Goal: Task Accomplishment & Management: Complete application form

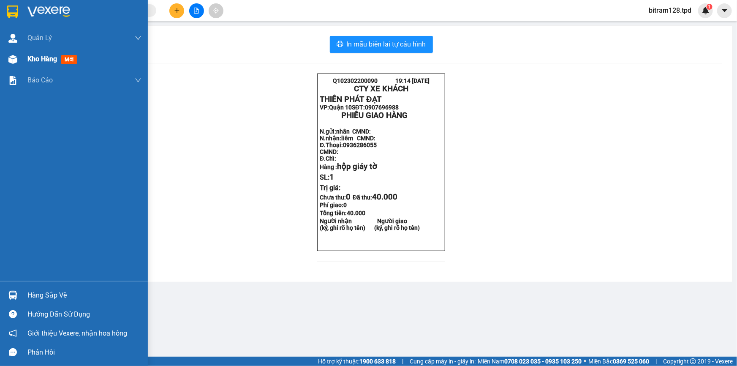
click at [36, 60] on span "Kho hàng" at bounding box center [42, 59] width 30 height 8
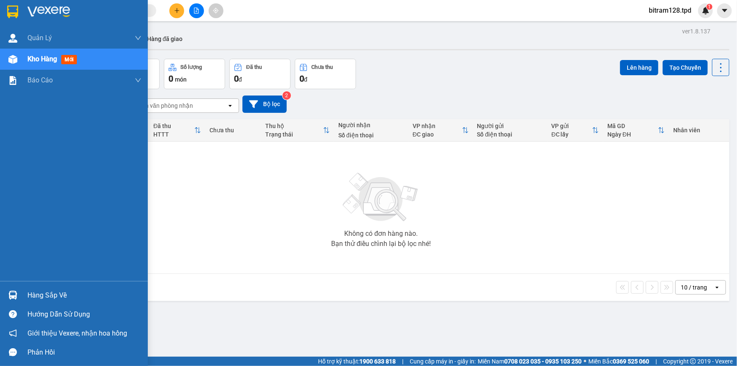
click at [33, 294] on div "Hàng sắp về" at bounding box center [84, 295] width 114 height 13
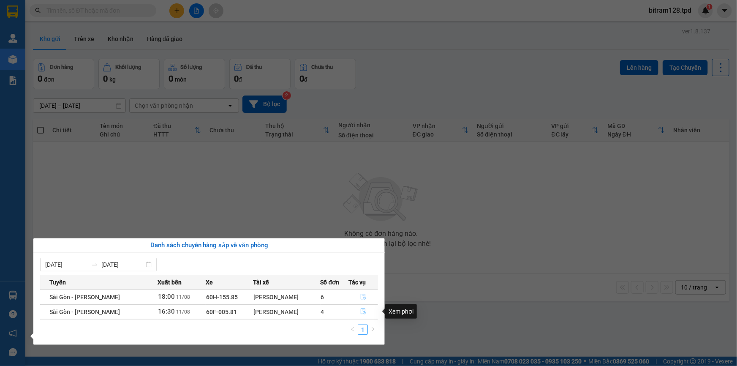
click at [359, 311] on button "button" at bounding box center [363, 312] width 29 height 14
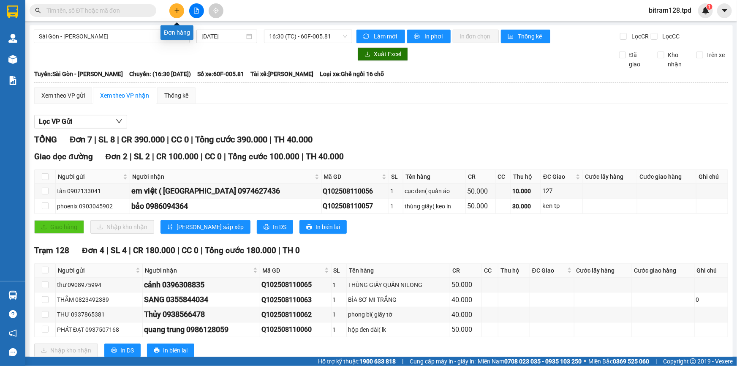
click at [177, 5] on button at bounding box center [176, 10] width 15 height 15
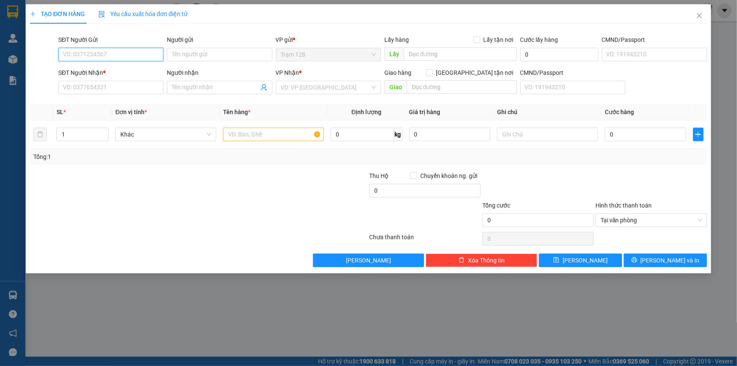
click at [123, 58] on input "SĐT Người Gửi" at bounding box center [110, 55] width 105 height 14
click at [116, 71] on div "02516516789 - nk [PERSON_NAME]" at bounding box center [110, 71] width 95 height 9
type input "02516516789"
type input "nk [PERSON_NAME]"
type input "0903935908"
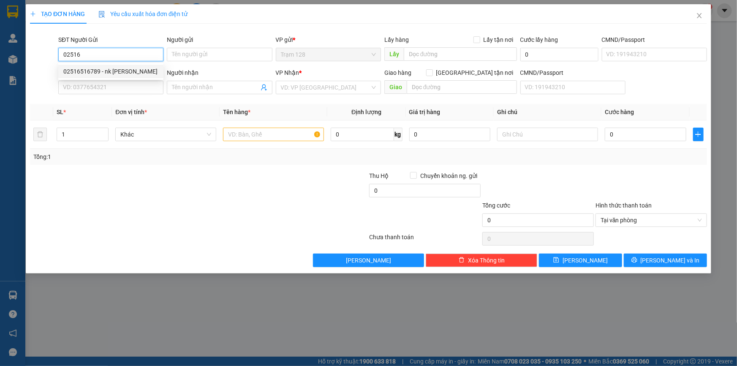
type input "Lab lý thường kiệt"
type input "460968000724"
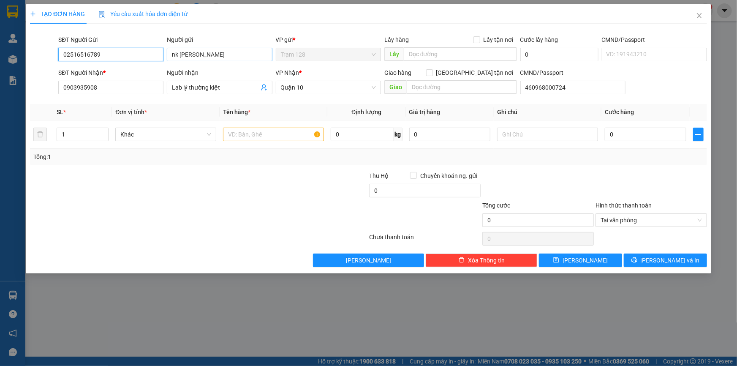
type input "02516516789"
drag, startPoint x: 208, startPoint y: 52, endPoint x: 104, endPoint y: 60, distance: 104.3
click at [104, 60] on div "SĐT Người Gửi 02516516789 Người gửi nk lê anh nk lê anh VP gửi * Trạm 128 Lấy h…" at bounding box center [383, 50] width 653 height 30
type input "TIỂU LINH"
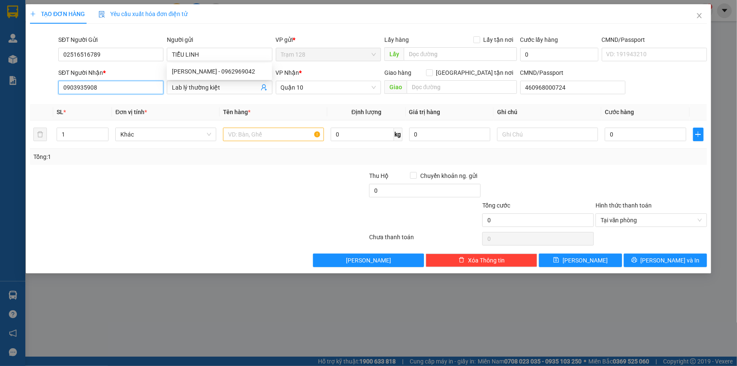
drag, startPoint x: 104, startPoint y: 89, endPoint x: 0, endPoint y: 78, distance: 105.0
click at [0, 79] on div "TẠO ĐƠN HÀNG Yêu cầu xuất hóa đơn điện tử Transit Pickup Surcharge Ids Transit …" at bounding box center [368, 183] width 737 height 366
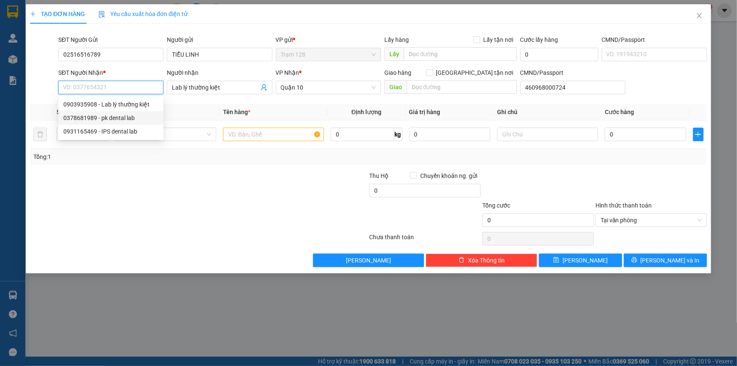
click at [95, 118] on div "0378681989 - pk dental lab" at bounding box center [110, 117] width 95 height 9
type input "0378681989"
type input "pk dental lab"
type input "051186000043"
type input "0378681989"
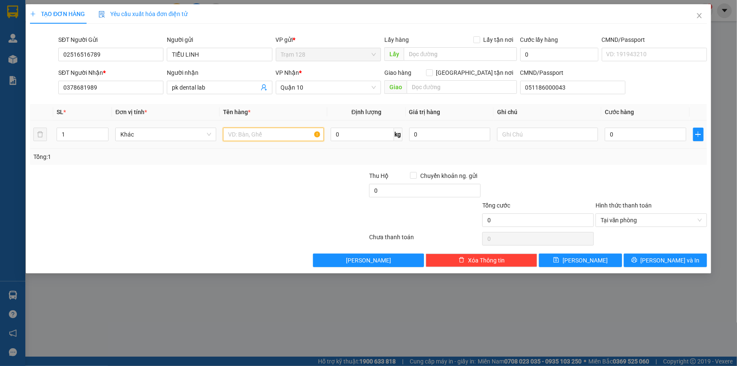
click at [252, 139] on input "text" at bounding box center [273, 135] width 101 height 14
type input "HỘP GIẤY"
click at [613, 139] on input "0" at bounding box center [646, 135] width 82 height 14
type input "4"
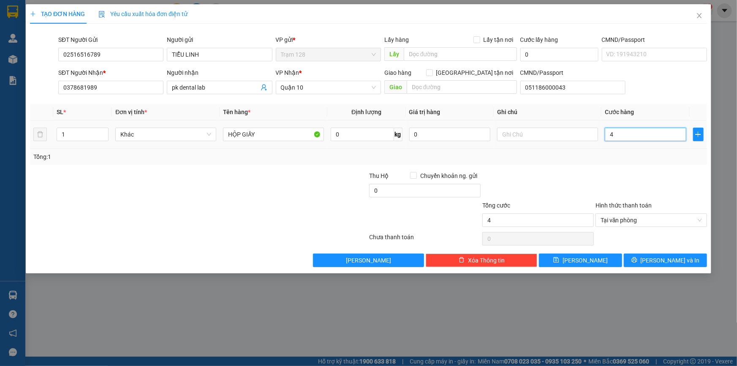
type input "40"
type input "40.000"
drag, startPoint x: 566, startPoint y: 174, endPoint x: 568, endPoint y: 167, distance: 7.6
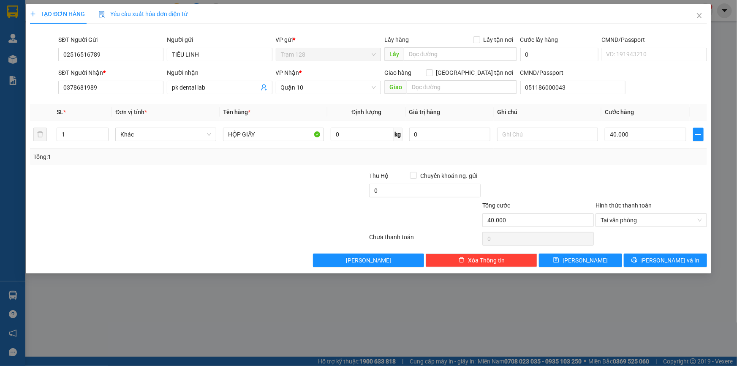
click at [566, 172] on div at bounding box center [538, 186] width 113 height 30
click at [580, 262] on button "[PERSON_NAME]" at bounding box center [580, 261] width 83 height 14
type input "0"
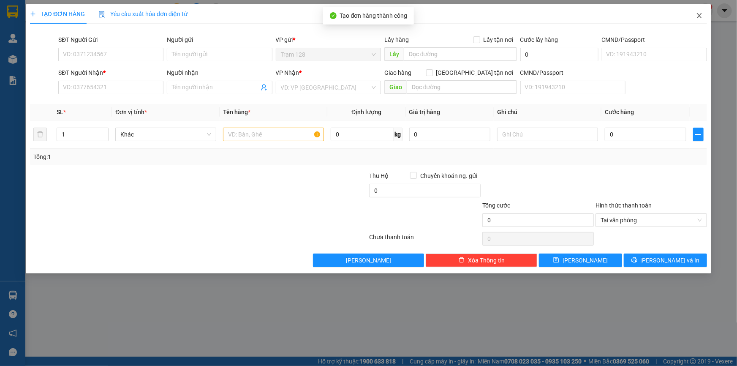
click at [700, 19] on icon "close" at bounding box center [699, 15] width 7 height 7
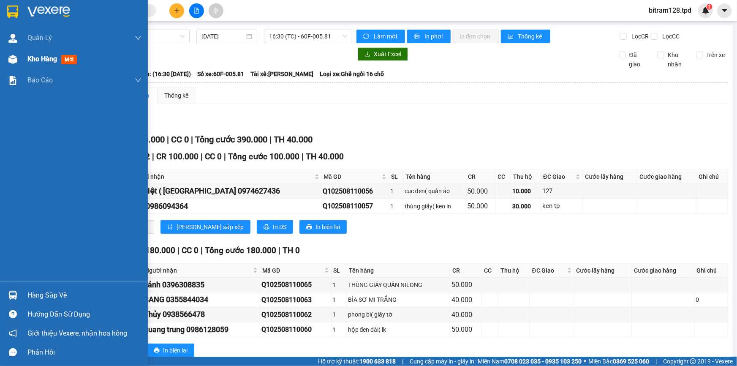
click at [35, 60] on span "Kho hàng" at bounding box center [42, 59] width 30 height 8
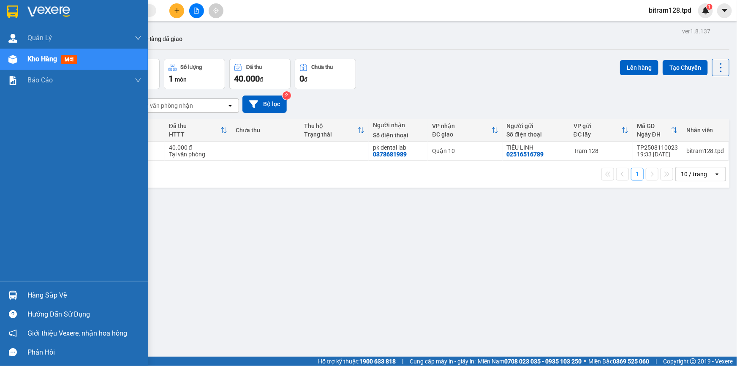
click at [49, 298] on div "Hàng sắp về" at bounding box center [84, 295] width 114 height 13
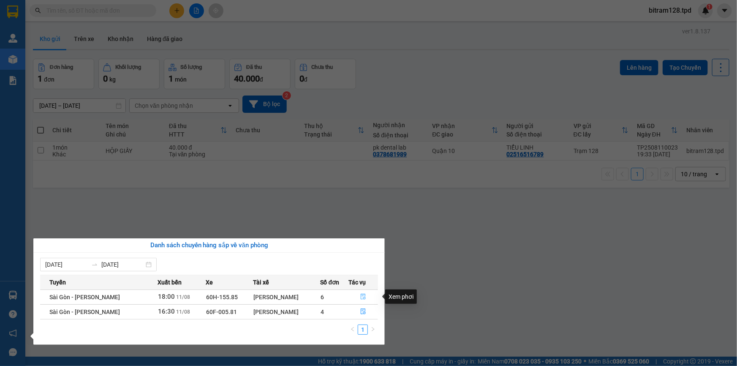
click at [359, 300] on button "button" at bounding box center [363, 297] width 29 height 14
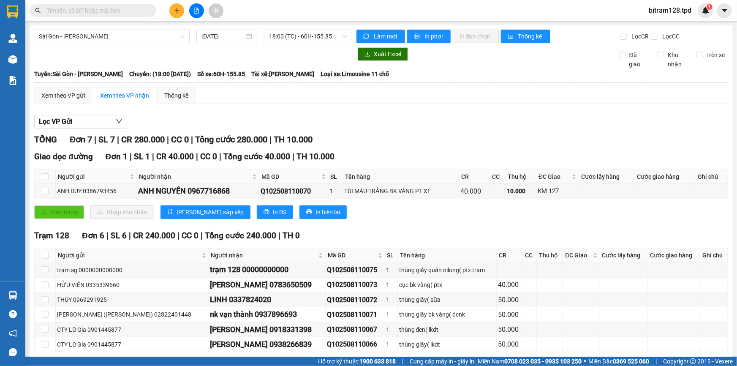
scroll to position [38, 0]
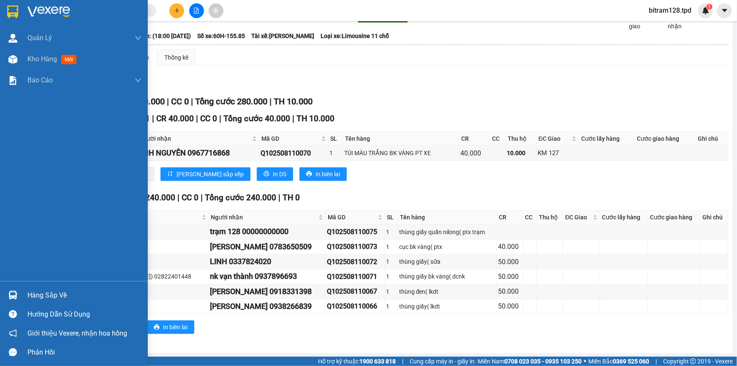
drag, startPoint x: 44, startPoint y: 294, endPoint x: 79, endPoint y: 300, distance: 34.7
click at [46, 295] on div "Hàng sắp về" at bounding box center [84, 295] width 114 height 13
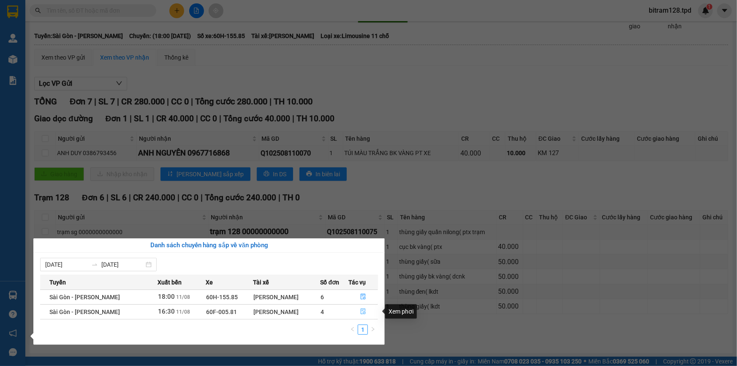
click at [361, 309] on icon "file-done" at bounding box center [363, 312] width 6 height 6
